Goal: Task Accomplishment & Management: Use online tool/utility

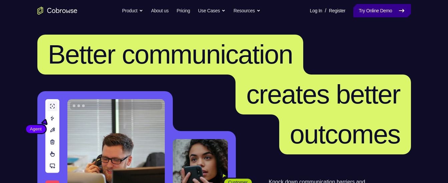
click at [376, 10] on link "Try Online Demo" at bounding box center [381, 10] width 57 height 13
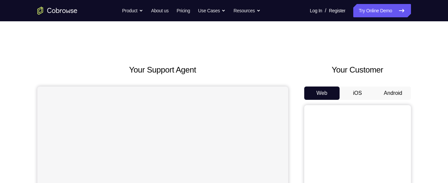
drag, startPoint x: 402, startPoint y: 97, endPoint x: 406, endPoint y: 96, distance: 4.7
drag, startPoint x: 406, startPoint y: 96, endPoint x: 396, endPoint y: 96, distance: 10.0
click at [410, 94] on button "Android" at bounding box center [393, 93] width 36 height 13
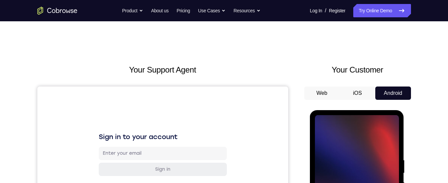
scroll to position [99, 0]
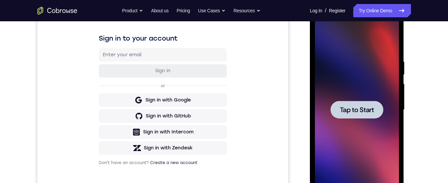
click at [357, 107] on span "Tap to Start" at bounding box center [357, 110] width 34 height 7
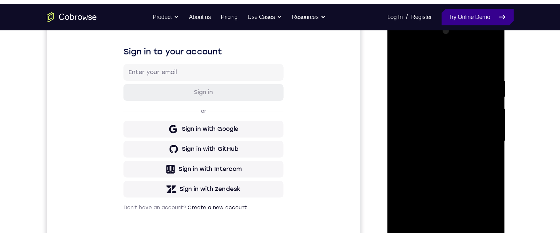
scroll to position [98, 0]
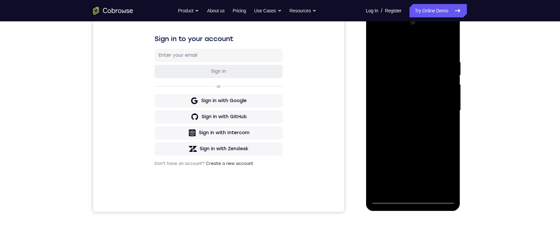
drag, startPoint x: 89, startPoint y: 27, endPoint x: 48, endPoint y: 189, distance: 167.7
click at [348, 82] on div "Your Support Agent Your Customer Web iOS Android" at bounding box center [280, 89] width 374 height 247
click at [414, 183] on div at bounding box center [413, 110] width 84 height 187
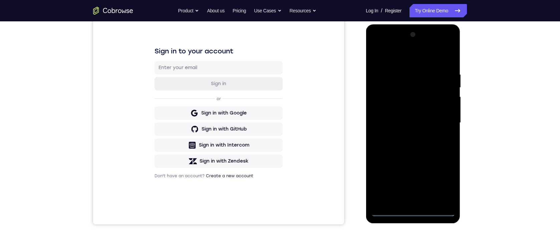
click at [439, 182] on div at bounding box center [413, 122] width 84 height 187
click at [407, 58] on div at bounding box center [413, 122] width 84 height 187
click at [441, 122] on div at bounding box center [413, 122] width 84 height 187
click at [404, 133] on div at bounding box center [413, 122] width 84 height 187
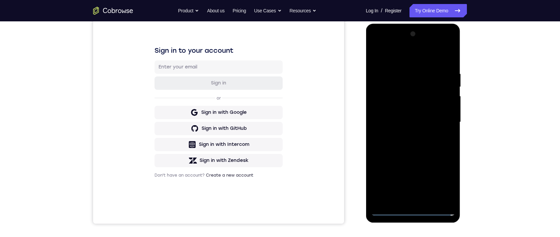
click at [408, 111] on div at bounding box center [413, 122] width 84 height 187
click at [414, 118] on div at bounding box center [413, 122] width 84 height 187
click at [413, 104] on div at bounding box center [413, 122] width 84 height 187
click at [427, 183] on div at bounding box center [413, 122] width 84 height 187
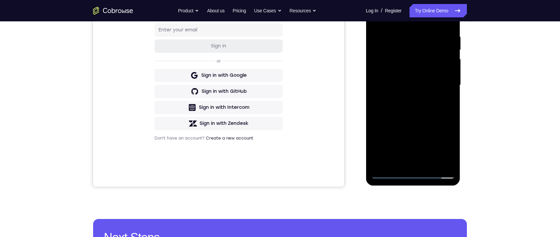
click at [415, 120] on div at bounding box center [413, 85] width 84 height 187
click at [400, 67] on div at bounding box center [413, 85] width 84 height 187
click at [390, 173] on div at bounding box center [413, 85] width 84 height 187
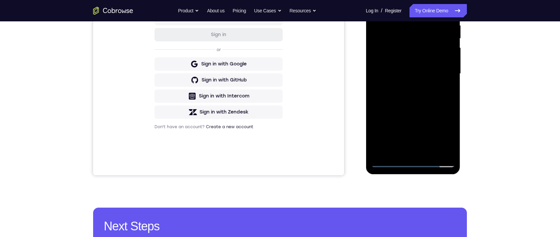
drag, startPoint x: 397, startPoint y: 145, endPoint x: 413, endPoint y: 103, distance: 44.2
click at [413, 103] on div at bounding box center [413, 73] width 84 height 187
click at [393, 144] on div at bounding box center [413, 73] width 84 height 187
drag, startPoint x: 399, startPoint y: 97, endPoint x: 397, endPoint y: 122, distance: 25.8
click at [397, 122] on div at bounding box center [413, 73] width 84 height 187
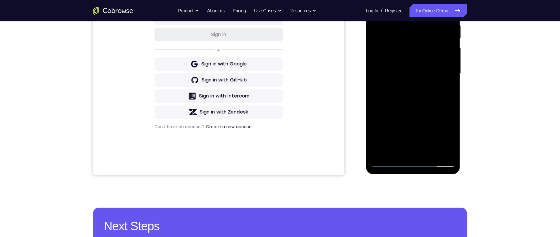
click at [387, 8] on div at bounding box center [413, 73] width 84 height 187
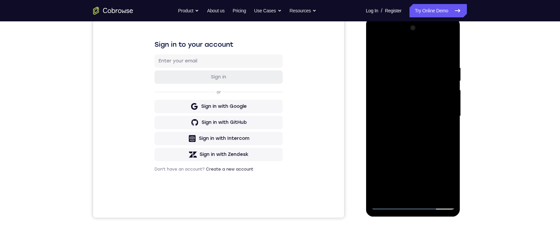
drag, startPoint x: 415, startPoint y: 119, endPoint x: 411, endPoint y: 78, distance: 41.9
click at [411, 78] on div at bounding box center [413, 116] width 84 height 187
drag, startPoint x: 405, startPoint y: 127, endPoint x: 419, endPoint y: 43, distance: 85.0
click at [419, 43] on div at bounding box center [413, 116] width 84 height 187
click at [403, 161] on div at bounding box center [413, 116] width 84 height 187
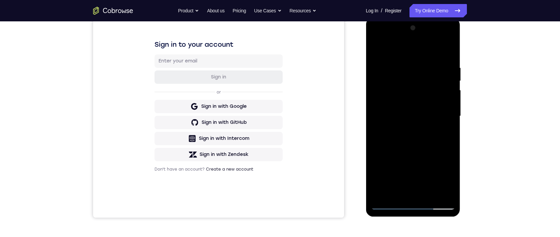
click at [388, 183] on div at bounding box center [413, 116] width 84 height 187
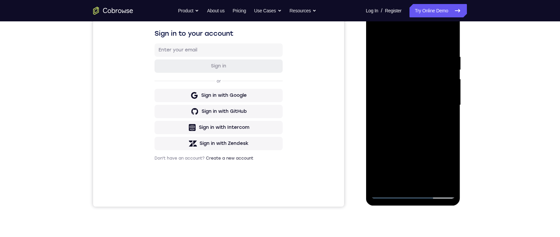
drag, startPoint x: 386, startPoint y: 122, endPoint x: 381, endPoint y: 167, distance: 45.4
click at [381, 173] on div at bounding box center [413, 105] width 84 height 187
click at [376, 36] on div at bounding box center [413, 105] width 84 height 187
click at [381, 62] on div at bounding box center [413, 105] width 84 height 187
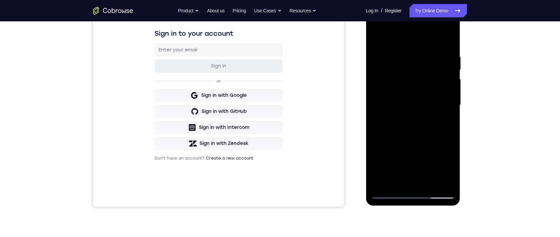
click at [409, 62] on div at bounding box center [413, 105] width 84 height 187
click at [397, 180] on div at bounding box center [413, 105] width 84 height 187
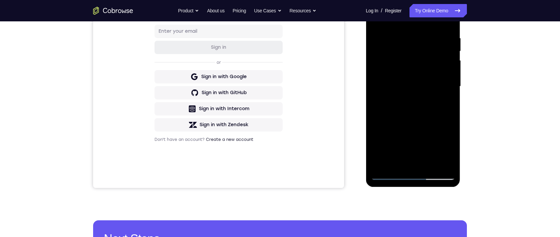
drag, startPoint x: 419, startPoint y: 151, endPoint x: 422, endPoint y: 87, distance: 63.8
click at [422, 87] on div at bounding box center [413, 86] width 84 height 187
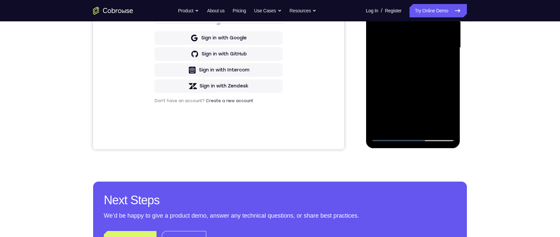
drag, startPoint x: 418, startPoint y: 113, endPoint x: 432, endPoint y: 47, distance: 67.9
click at [432, 46] on div at bounding box center [413, 47] width 84 height 187
drag, startPoint x: 419, startPoint y: 111, endPoint x: 425, endPoint y: 76, distance: 35.5
click at [425, 76] on div at bounding box center [413, 47] width 84 height 187
drag, startPoint x: 422, startPoint y: 110, endPoint x: 427, endPoint y: 79, distance: 31.7
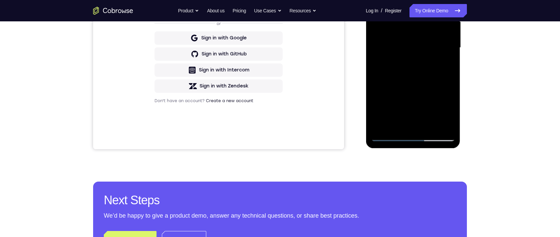
click at [427, 78] on div at bounding box center [413, 47] width 84 height 187
drag, startPoint x: 430, startPoint y: 111, endPoint x: 432, endPoint y: 95, distance: 16.1
click at [432, 95] on div at bounding box center [413, 47] width 84 height 187
drag, startPoint x: 429, startPoint y: 118, endPoint x: 431, endPoint y: 101, distance: 17.5
click at [431, 101] on div at bounding box center [413, 47] width 84 height 187
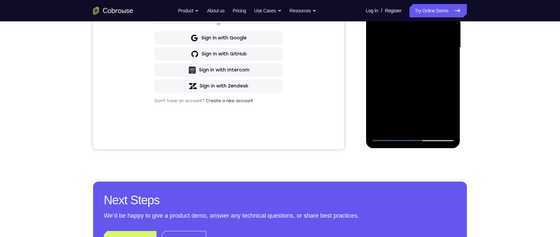
click at [387, 117] on div at bounding box center [413, 47] width 84 height 187
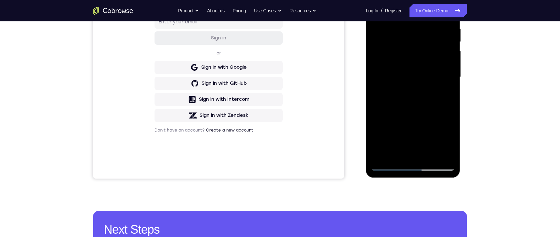
click at [415, 33] on div at bounding box center [413, 77] width 84 height 187
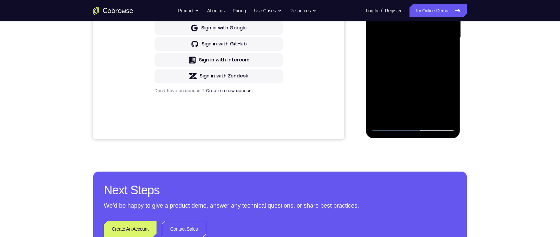
click at [390, 125] on div at bounding box center [413, 37] width 84 height 187
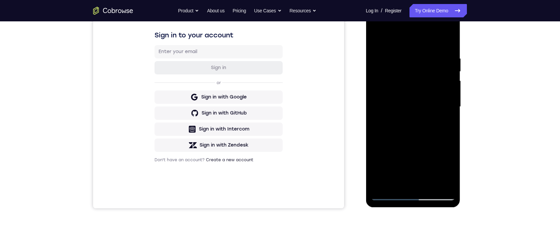
click at [448, 42] on div at bounding box center [413, 106] width 84 height 187
click at [448, 72] on div at bounding box center [413, 106] width 84 height 187
click at [385, 68] on div at bounding box center [413, 106] width 84 height 187
click at [413, 181] on div at bounding box center [413, 106] width 84 height 187
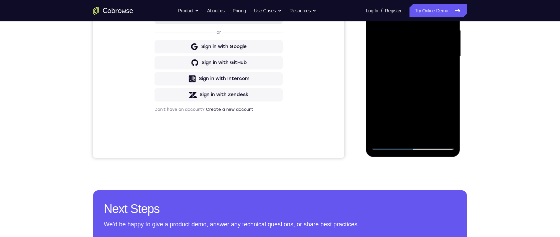
click at [399, 82] on div at bounding box center [413, 56] width 84 height 187
click at [388, 144] on div at bounding box center [413, 56] width 84 height 187
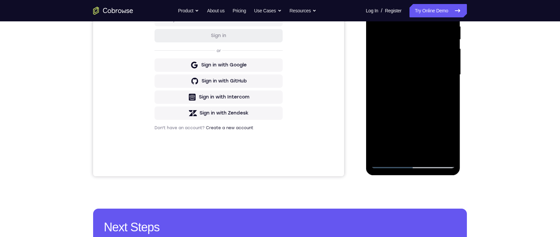
scroll to position [134, 0]
click at [388, 102] on div at bounding box center [413, 75] width 84 height 187
click at [387, 165] on div at bounding box center [413, 75] width 84 height 187
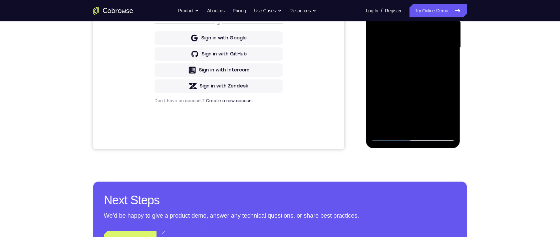
click at [389, 136] on div at bounding box center [413, 47] width 84 height 187
click at [426, 0] on div at bounding box center [413, 47] width 84 height 187
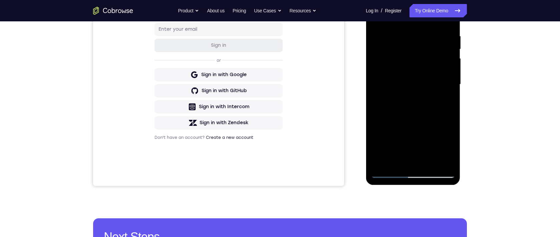
click at [445, 79] on div at bounding box center [413, 84] width 84 height 187
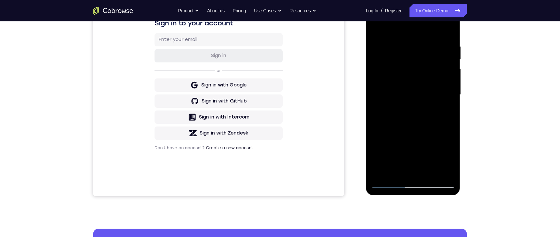
drag, startPoint x: 411, startPoint y: 74, endPoint x: 351, endPoint y: 89, distance: 61.8
click at [366, 89] on html "Online web based iOS Simulators and Android Emulators. Run iPhone, iPad, Mobile…" at bounding box center [413, 96] width 95 height 200
drag, startPoint x: 424, startPoint y: 85, endPoint x: 448, endPoint y: 30, distance: 60.2
click at [448, 30] on div at bounding box center [413, 94] width 84 height 187
click at [439, 72] on div at bounding box center [413, 94] width 84 height 187
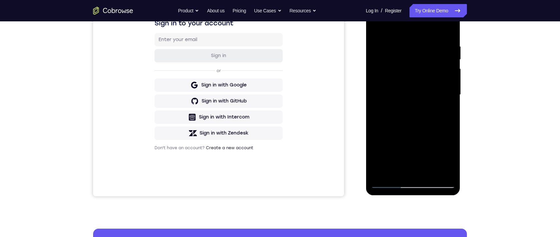
click at [448, 28] on div at bounding box center [413, 94] width 84 height 187
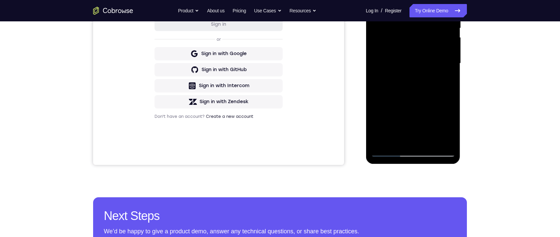
drag, startPoint x: 421, startPoint y: 79, endPoint x: 443, endPoint y: -27, distance: 107.6
click at [443, 0] on div at bounding box center [413, 64] width 94 height 199
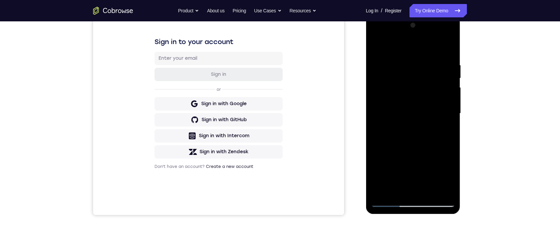
drag, startPoint x: 412, startPoint y: 147, endPoint x: 442, endPoint y: 62, distance: 90.7
click at [442, 61] on div at bounding box center [413, 113] width 84 height 187
drag, startPoint x: 412, startPoint y: 154, endPoint x: 428, endPoint y: 99, distance: 56.8
click at [428, 99] on div at bounding box center [413, 113] width 84 height 187
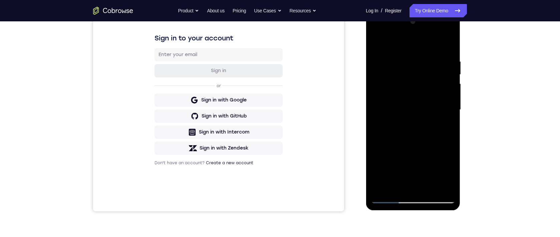
scroll to position [151, 0]
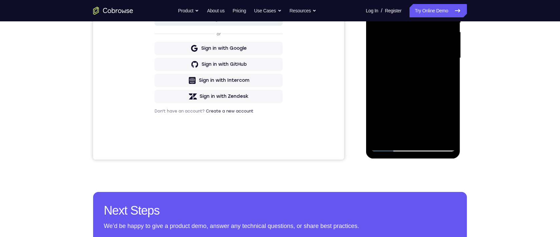
drag, startPoint x: 418, startPoint y: 94, endPoint x: 427, endPoint y: 36, distance: 58.7
click at [427, 36] on div at bounding box center [413, 58] width 84 height 187
drag, startPoint x: 428, startPoint y: 88, endPoint x: 441, endPoint y: 18, distance: 71.6
click at [441, 18] on div at bounding box center [413, 58] width 84 height 187
click at [426, 48] on div at bounding box center [413, 58] width 84 height 187
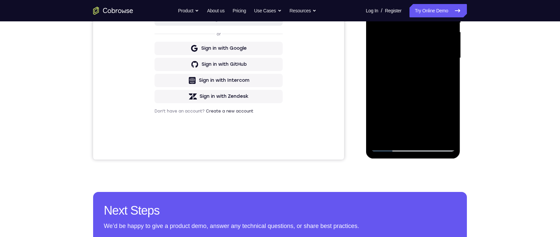
scroll to position [126, 0]
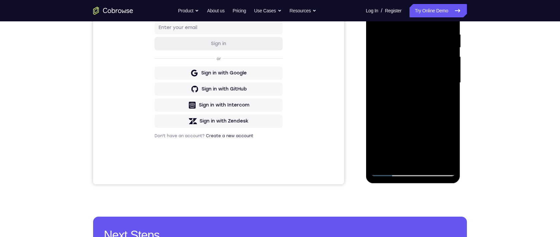
drag, startPoint x: 429, startPoint y: 117, endPoint x: 442, endPoint y: 35, distance: 82.8
click at [442, 35] on div at bounding box center [413, 82] width 84 height 187
drag, startPoint x: 426, startPoint y: 87, endPoint x: 442, endPoint y: 40, distance: 49.0
click at [441, 43] on div at bounding box center [413, 82] width 84 height 187
drag, startPoint x: 415, startPoint y: 112, endPoint x: 427, endPoint y: 50, distance: 62.9
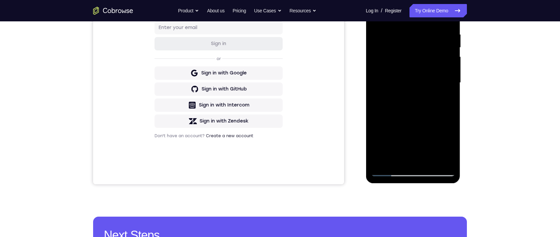
click at [428, 50] on div at bounding box center [413, 82] width 84 height 187
drag, startPoint x: 421, startPoint y: 68, endPoint x: 417, endPoint y: 111, distance: 43.3
click at [417, 111] on div at bounding box center [413, 82] width 84 height 187
click at [448, 90] on div at bounding box center [413, 82] width 84 height 187
drag, startPoint x: 433, startPoint y: 107, endPoint x: 427, endPoint y: 91, distance: 17.4
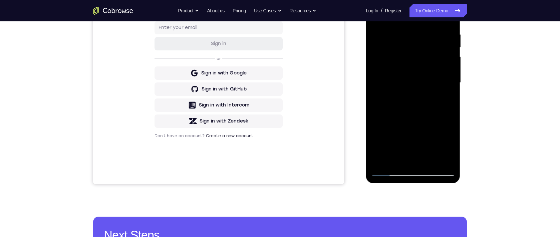
click at [443, 37] on div at bounding box center [413, 82] width 84 height 187
drag, startPoint x: 413, startPoint y: 135, endPoint x: 418, endPoint y: 111, distance: 25.2
click at [418, 111] on div at bounding box center [413, 82] width 84 height 187
click at [448, 66] on div at bounding box center [413, 82] width 84 height 187
click at [448, 62] on div at bounding box center [413, 82] width 84 height 187
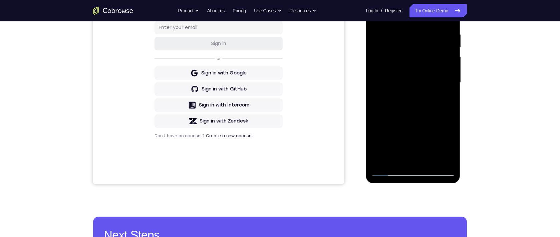
click at [448, 65] on div at bounding box center [413, 82] width 84 height 187
click at [448, 64] on div at bounding box center [413, 82] width 84 height 187
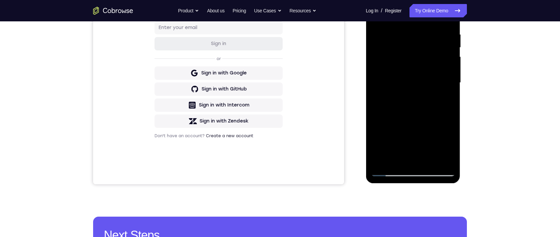
click at [448, 64] on div at bounding box center [413, 82] width 84 height 187
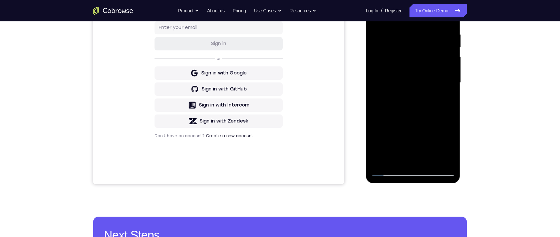
click at [426, 161] on div at bounding box center [413, 82] width 84 height 187
click at [399, 65] on div at bounding box center [413, 82] width 84 height 187
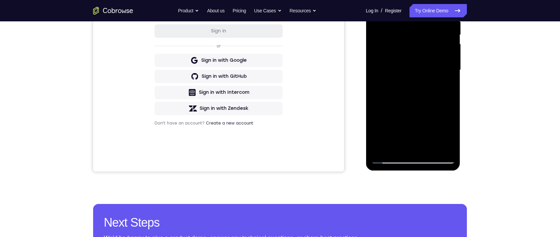
scroll to position [158, 0]
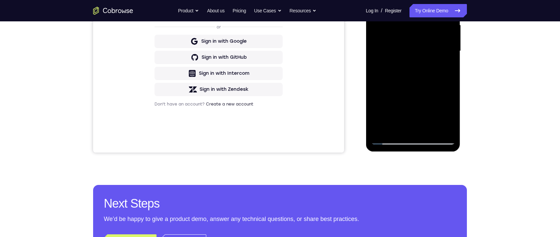
click at [390, 141] on div at bounding box center [413, 51] width 84 height 187
click at [392, 64] on div at bounding box center [413, 51] width 84 height 187
click at [388, 141] on div at bounding box center [413, 51] width 84 height 187
click at [392, 73] on div at bounding box center [413, 51] width 84 height 187
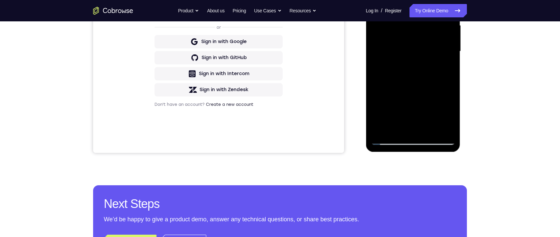
click at [388, 138] on div at bounding box center [413, 51] width 84 height 187
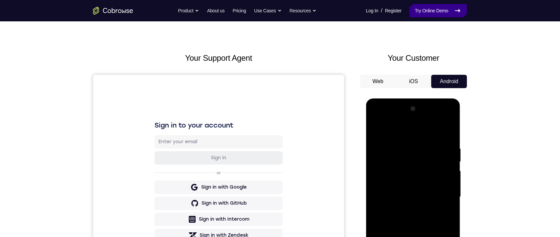
scroll to position [0, 0]
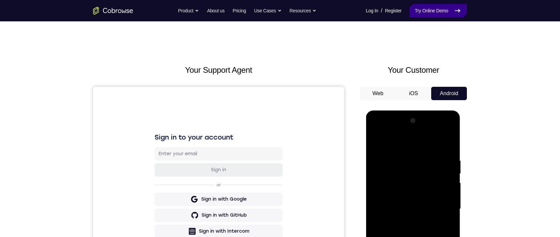
click at [440, 12] on font "Try Online Demo" at bounding box center [431, 11] width 33 height 8
